Goal: Transaction & Acquisition: Purchase product/service

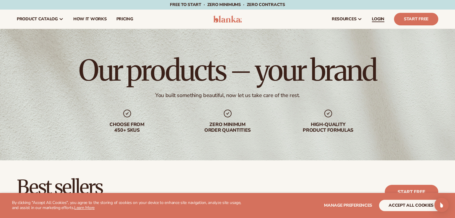
click at [383, 17] on span "LOGIN" at bounding box center [378, 19] width 13 height 5
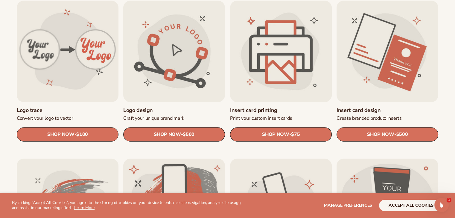
scroll to position [329, 0]
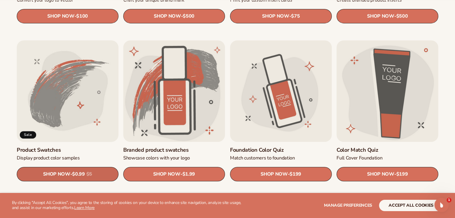
click at [83, 175] on span "$0.99" at bounding box center [78, 175] width 13 height 6
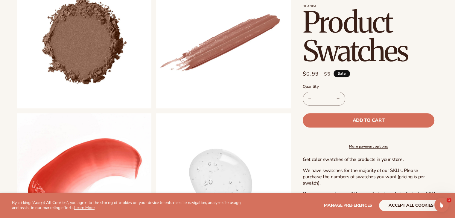
scroll to position [269, 0]
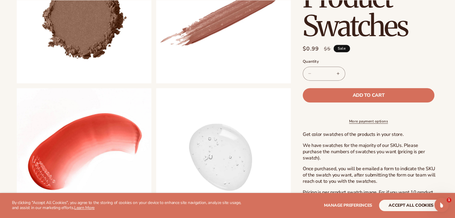
click at [339, 74] on button "Increase quantity for Product Swatches" at bounding box center [337, 74] width 13 height 14
click at [309, 74] on button "Decrease quantity for Product Swatches" at bounding box center [309, 74] width 13 height 14
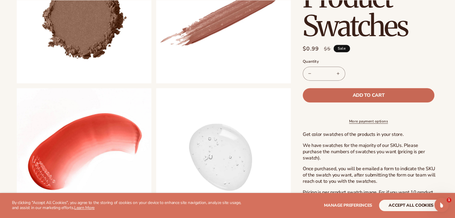
click at [339, 95] on button "Add to cart" at bounding box center [369, 95] width 132 height 14
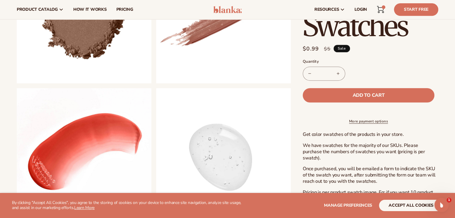
type input "*"
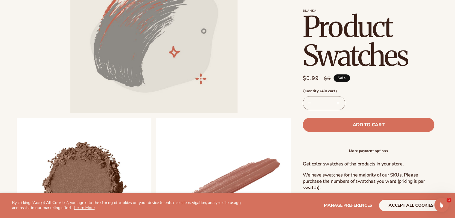
scroll to position [0, 0]
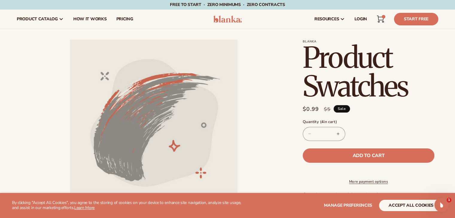
click at [380, 21] on icon at bounding box center [380, 19] width 7 height 7
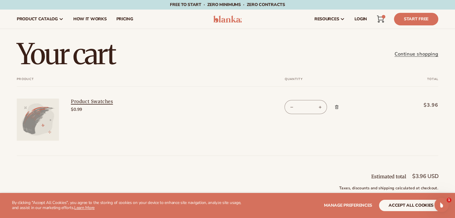
click at [83, 100] on link "Product Swatches" at bounding box center [116, 102] width 90 height 6
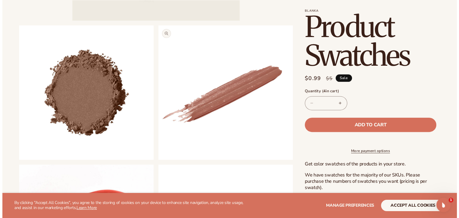
scroll to position [198, 0]
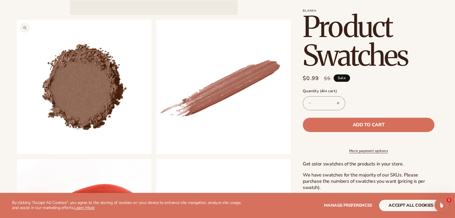
click at [17, 154] on button "Open media 2 in modal" at bounding box center [17, 154] width 0 height 0
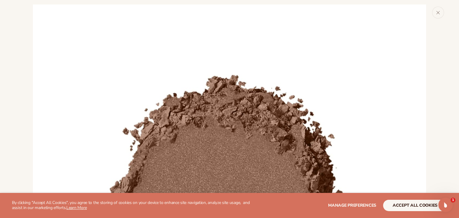
scroll to position [400, 0]
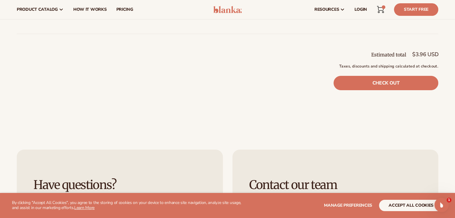
scroll to position [121, 0]
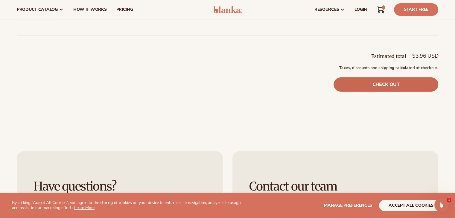
click at [372, 84] on link "Check out" at bounding box center [385, 84] width 105 height 14
